Goal: Task Accomplishment & Management: Complete application form

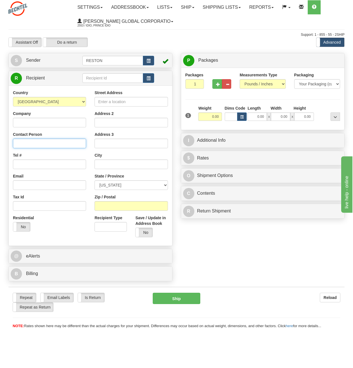
click at [31, 143] on input "Contact Person" at bounding box center [49, 143] width 73 height 10
paste input "[PERSON_NAME]"
type input "[PERSON_NAME]"
paste input "[PHONE_NUMBER]"
type input "[PHONE_NUMBER]"
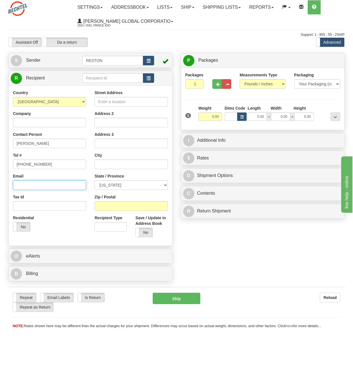
click at [21, 187] on input "Email" at bounding box center [49, 185] width 73 height 10
paste input "[EMAIL_ADDRESS][PERSON_NAME][DOMAIN_NAME]"
type input "[EMAIL_ADDRESS][PERSON_NAME][DOMAIN_NAME]"
click at [52, 198] on div "Tax Id" at bounding box center [49, 202] width 73 height 17
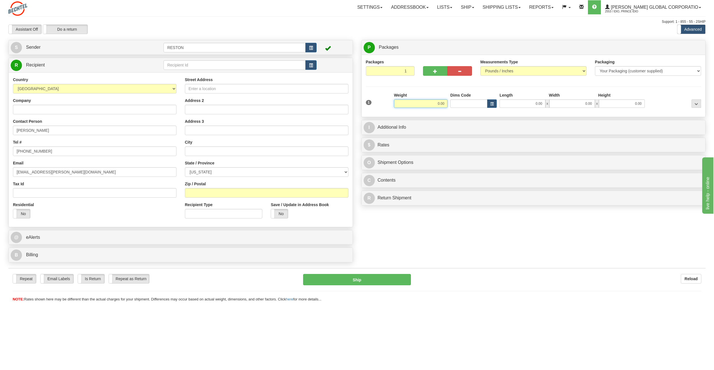
click at [441, 102] on input "0.00" at bounding box center [420, 103] width 53 height 8
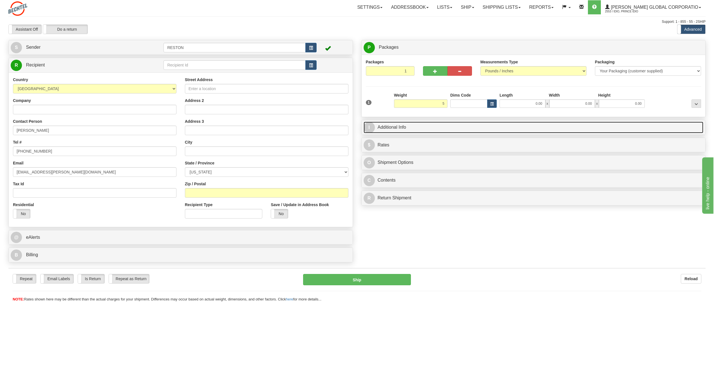
type input "5.00"
click at [400, 125] on link "I Additional Info" at bounding box center [534, 128] width 340 height 12
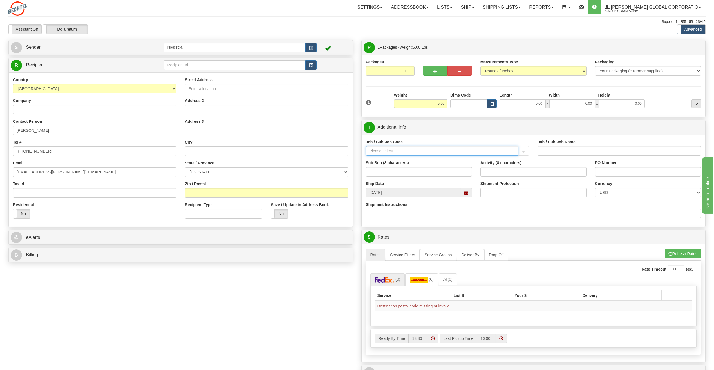
paste input "55775-220"
type input "55775-220"
click at [380, 163] on ul "55775-220" at bounding box center [442, 160] width 153 height 8
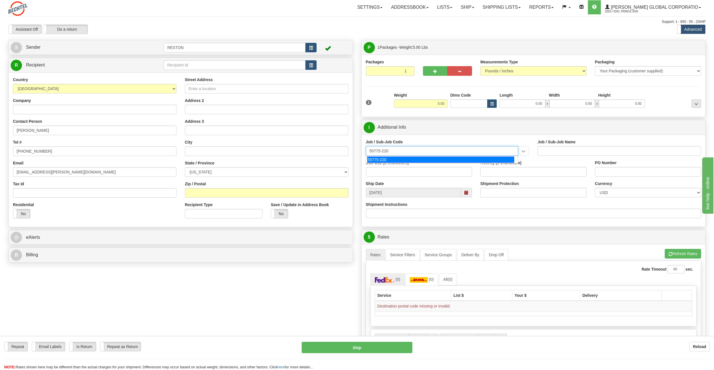
click at [381, 158] on div "55775-220" at bounding box center [440, 160] width 147 height 6
type input "INVESTMENT - [GEOGRAPHIC_DATA] ENTRY"
type input "55775-220"
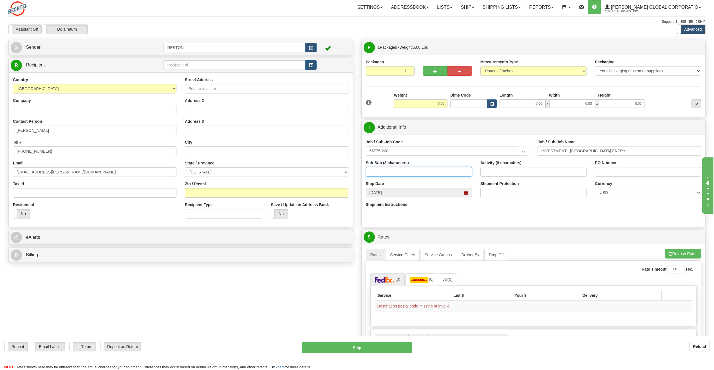
click at [401, 171] on input "Sub-Sub (3 characters)" at bounding box center [419, 172] width 106 height 10
paste input "[STREET_ADDRESS]"
type input "[STREET_ADDRESS]"
paste input "Denve"
type input "[GEOGRAPHIC_DATA]"
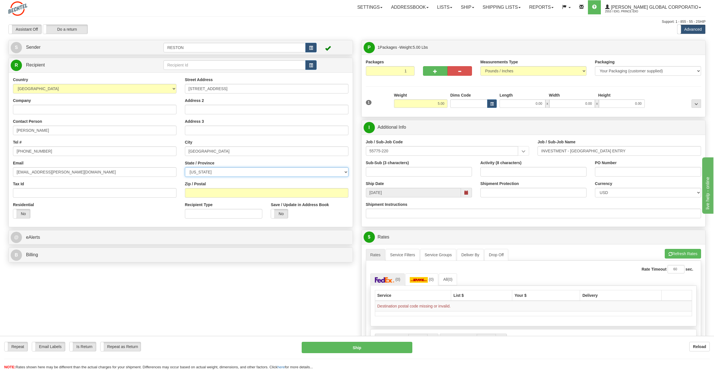
click at [221, 171] on select "[US_STATE] [US_STATE] [US_STATE] [US_STATE] Armed Forces America Armed Forces E…" at bounding box center [267, 172] width 164 height 10
select select "CO"
click at [185, 167] on select "[US_STATE] [US_STATE] [US_STATE] [US_STATE] Armed Forces America Armed Forces E…" at bounding box center [267, 172] width 164 height 10
click at [227, 195] on input "Zip / Postal" at bounding box center [267, 193] width 164 height 10
paste input "80230"
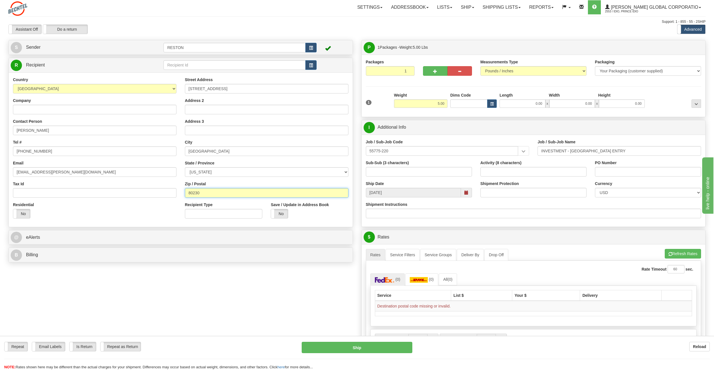
type input "80230"
click at [151, 206] on div "Residential Yes No" at bounding box center [95, 212] width 172 height 21
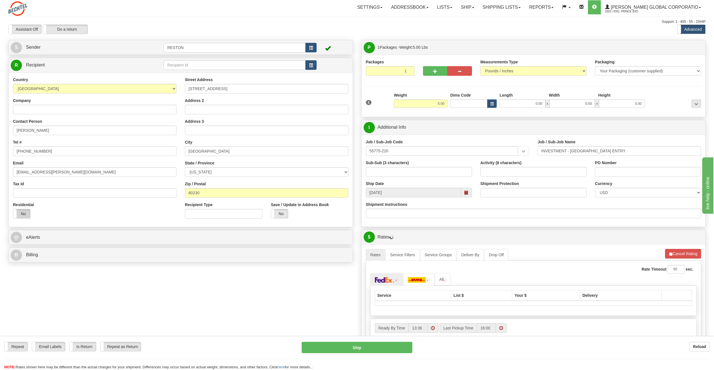
click at [21, 216] on label "No" at bounding box center [21, 213] width 17 height 9
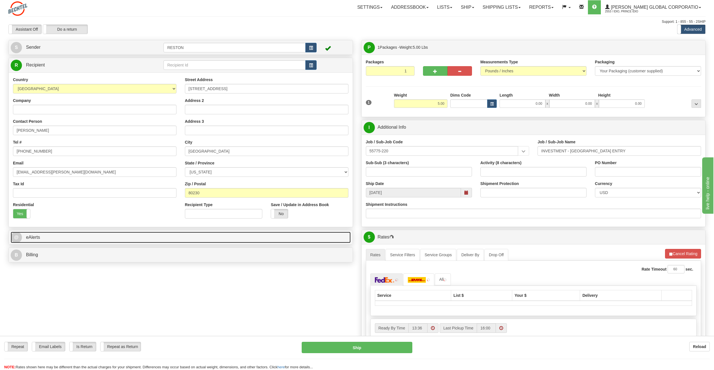
click at [56, 243] on link "@ eAlerts" at bounding box center [181, 238] width 340 height 12
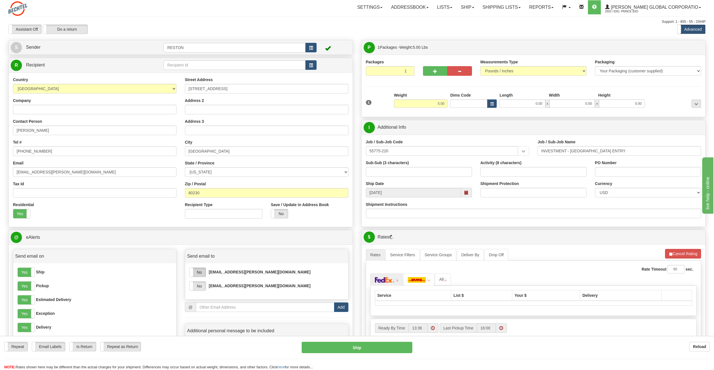
click at [204, 274] on label "No" at bounding box center [198, 272] width 16 height 9
drag, startPoint x: 201, startPoint y: 286, endPoint x: 207, endPoint y: 289, distance: 6.1
click at [202, 286] on label "No" at bounding box center [198, 285] width 16 height 9
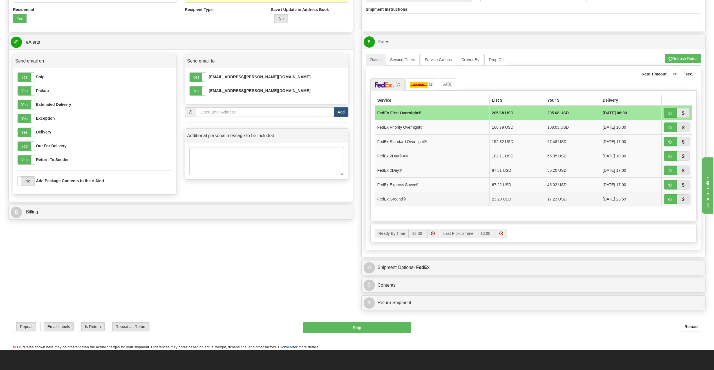
scroll to position [197, 0]
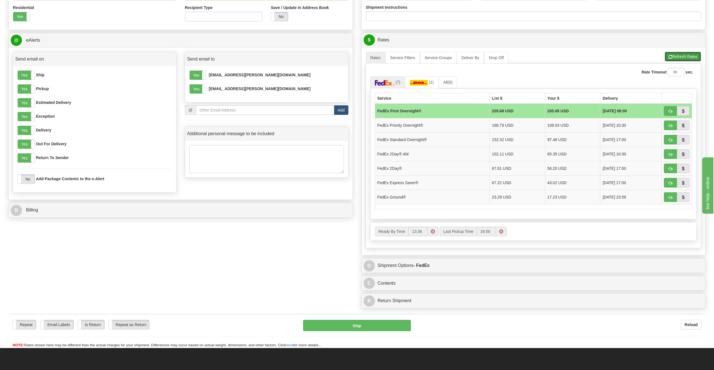
click at [690, 55] on button "Refresh Rates" at bounding box center [683, 57] width 36 height 10
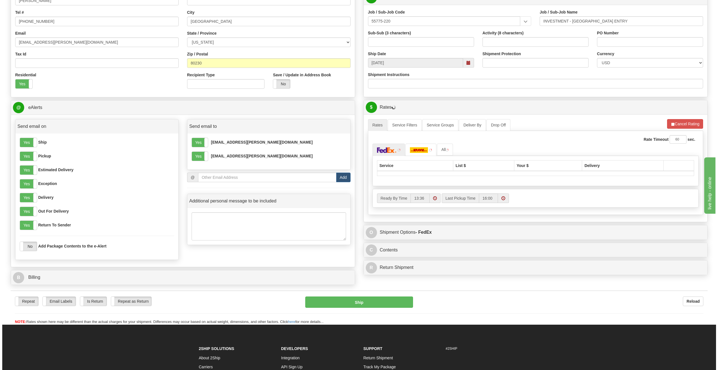
scroll to position [113, 0]
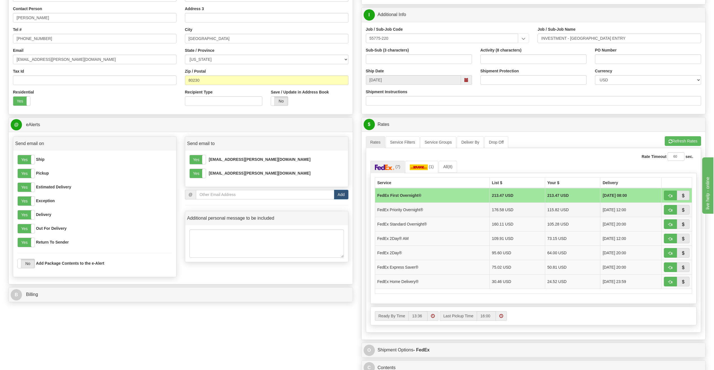
click at [426, 209] on td "FedEx Priority Overnight®" at bounding box center [432, 209] width 115 height 14
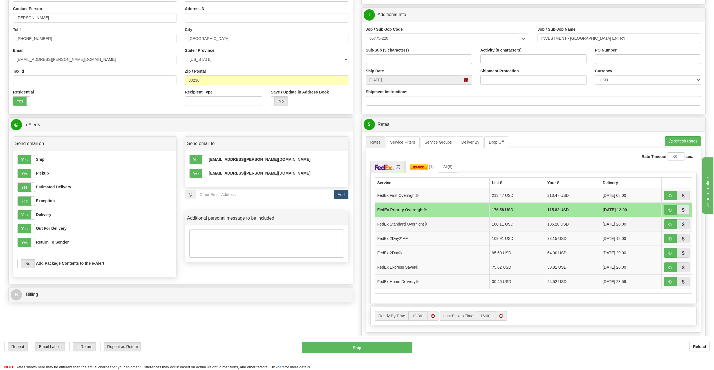
click at [419, 226] on td "FedEx Standard Overnight®" at bounding box center [432, 224] width 115 height 14
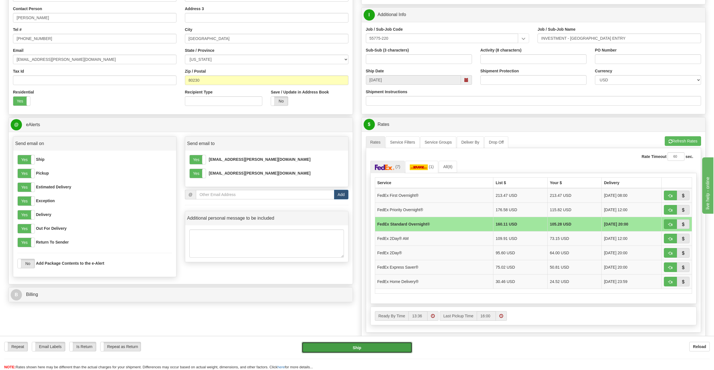
click at [340, 353] on button "Ship" at bounding box center [357, 347] width 111 height 11
type input "05"
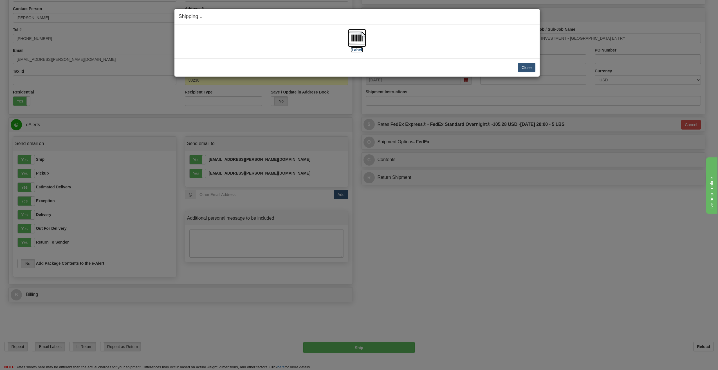
click at [356, 48] on label "[Label]" at bounding box center [357, 50] width 13 height 6
